Goal: Navigation & Orientation: Find specific page/section

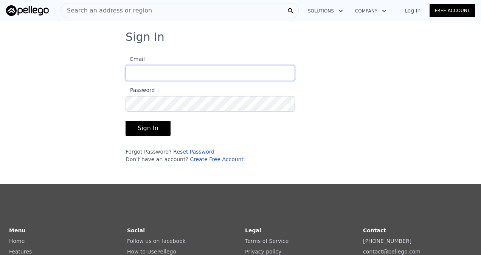
type input "[PERSON_NAME][EMAIL_ADDRESS][DOMAIN_NAME]"
click at [158, 123] on button "Sign In" at bounding box center [148, 128] width 45 height 15
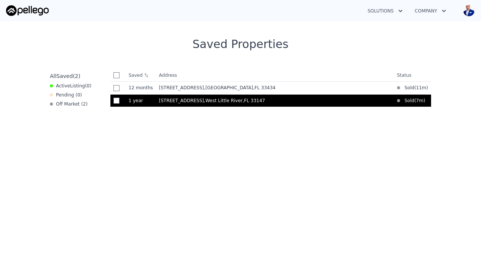
scroll to position [155, 0]
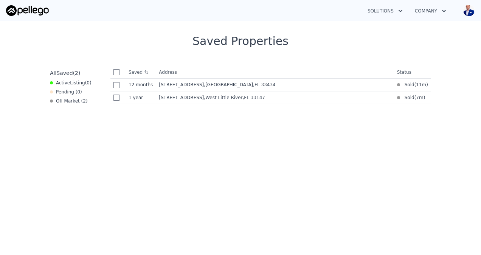
click at [35, 12] on img at bounding box center [27, 10] width 43 height 11
click at [34, 14] on img at bounding box center [27, 10] width 43 height 11
click at [401, 16] on button "Solutions" at bounding box center [384, 11] width 47 height 14
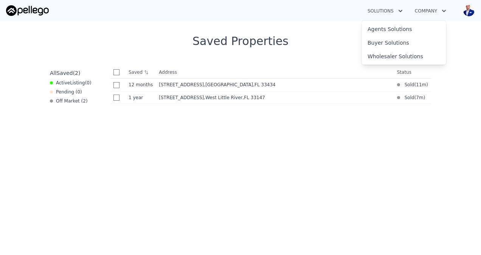
click at [421, 17] on button "Company" at bounding box center [430, 11] width 43 height 14
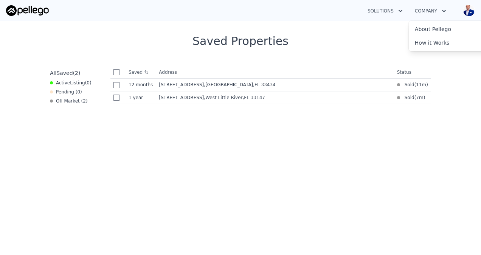
click at [56, 73] on span "Saved" at bounding box center [64, 73] width 16 height 6
click at [24, 12] on img at bounding box center [27, 10] width 43 height 11
click at [462, 13] on button "Open user menu" at bounding box center [467, 11] width 15 height 12
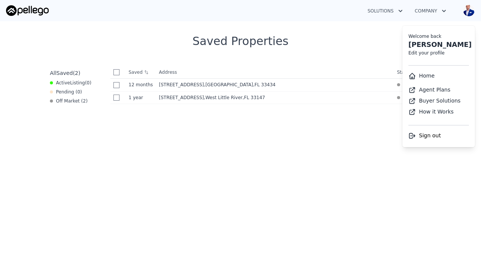
click at [436, 76] on li "Home" at bounding box center [438, 76] width 73 height 14
click at [430, 76] on link "Home" at bounding box center [421, 76] width 26 height 6
